Goal: Information Seeking & Learning: Find specific fact

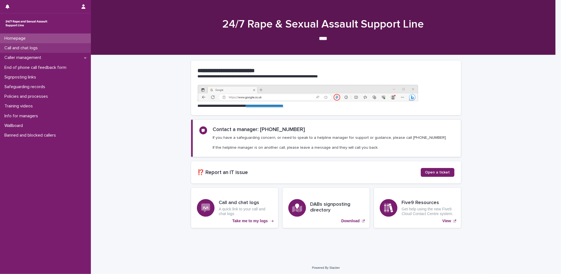
click at [43, 52] on div "Call and chat logs" at bounding box center [45, 48] width 91 height 10
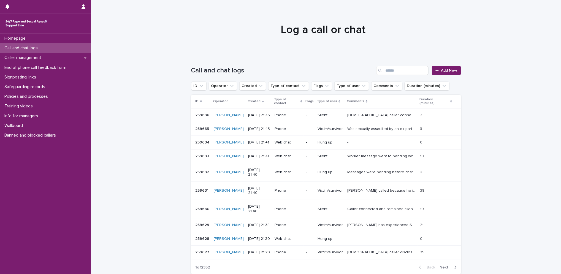
click at [384, 193] on p "[PERSON_NAME] called because he is having an emotional meltdown and a flashback…" at bounding box center [381, 190] width 69 height 6
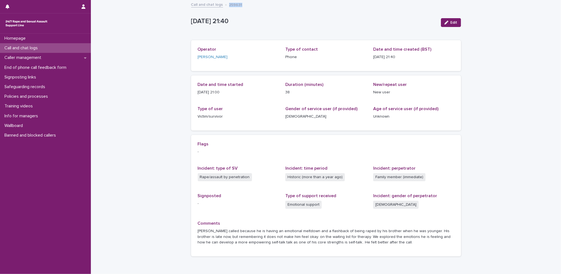
drag, startPoint x: 241, startPoint y: 6, endPoint x: 226, endPoint y: 2, distance: 15.7
click at [226, 2] on div "Call and chat logs 259631" at bounding box center [325, 5] width 275 height 8
copy p "259631"
click at [23, 211] on div "Homepage Call and chat logs Caller management End of phone call feedback form S…" at bounding box center [45, 154] width 91 height 240
click at [8, 212] on div "Homepage Call and chat logs Caller management End of phone call feedback form S…" at bounding box center [45, 154] width 91 height 240
